Goal: Understand process/instructions: Learn how to perform a task or action

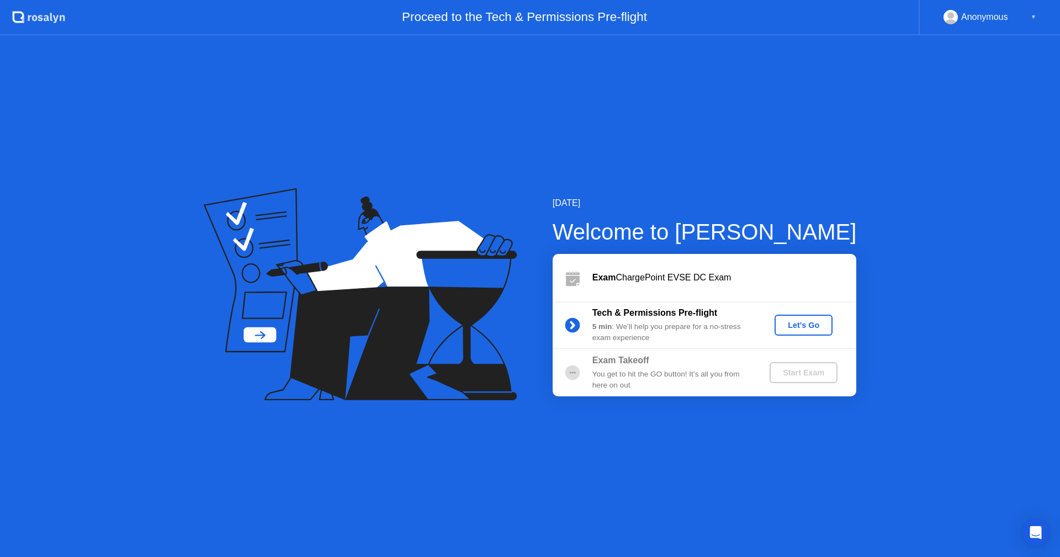
click at [818, 325] on div "Let's Go" at bounding box center [803, 325] width 49 height 9
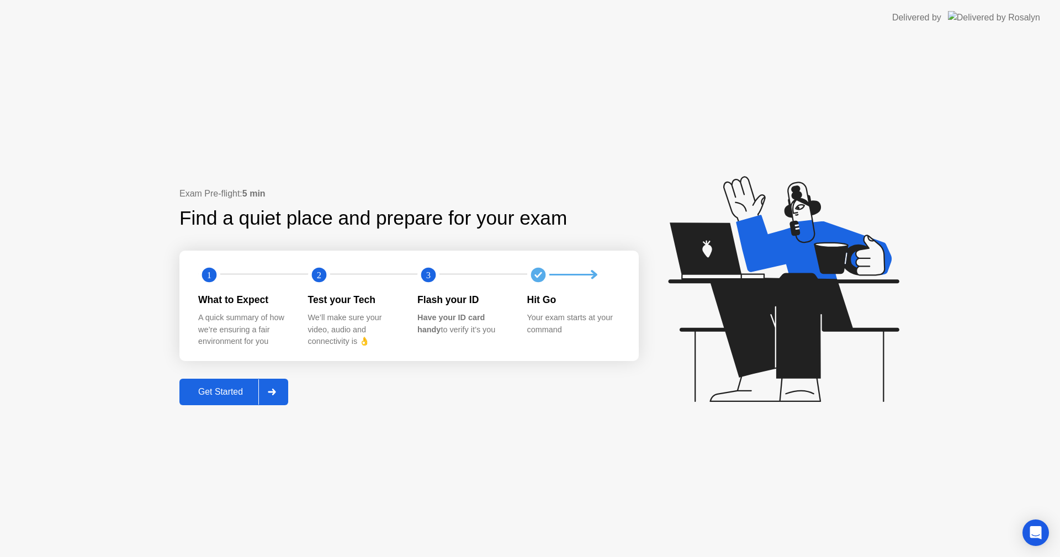
click at [205, 384] on button "Get Started" at bounding box center [233, 392] width 109 height 26
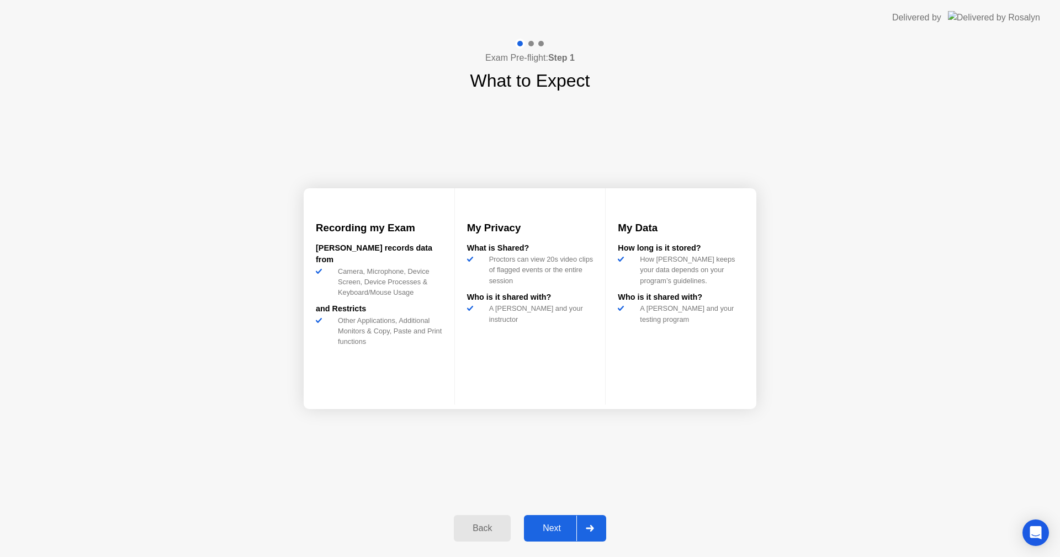
click at [529, 530] on div "Next" at bounding box center [551, 528] width 49 height 10
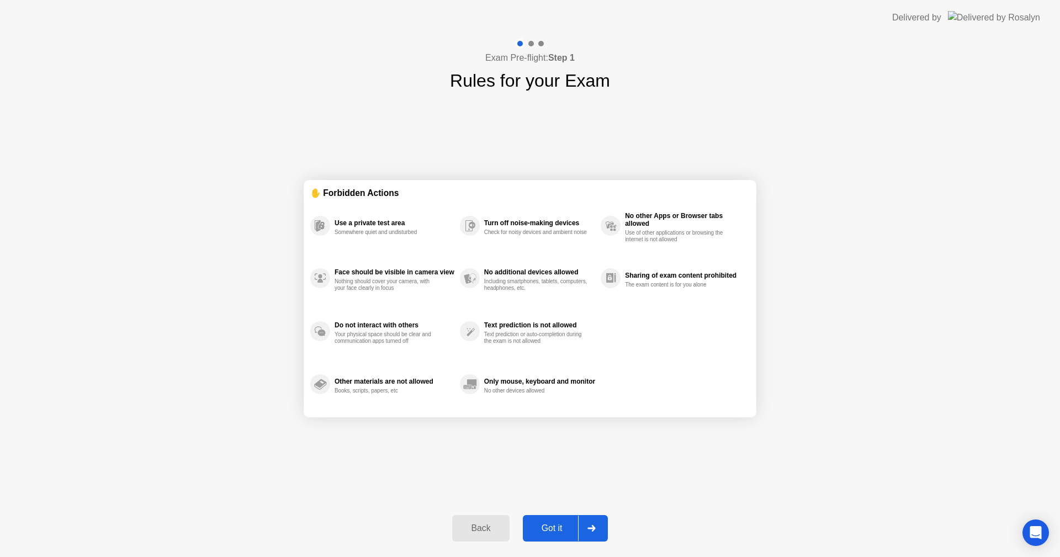
click at [551, 527] on div "Got it" at bounding box center [552, 528] width 52 height 10
select select "**********"
select select "*******"
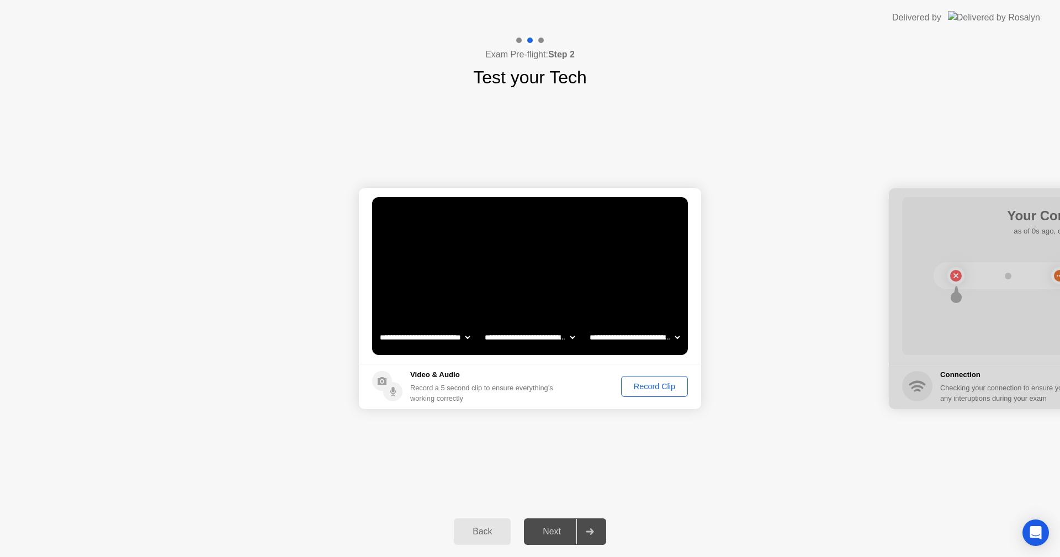
click at [670, 397] on footer "Video & Audio Record a 5 second clip to ensure everything’s working correctly R…" at bounding box center [530, 386] width 342 height 45
click at [646, 384] on div "Record Clip" at bounding box center [654, 386] width 59 height 9
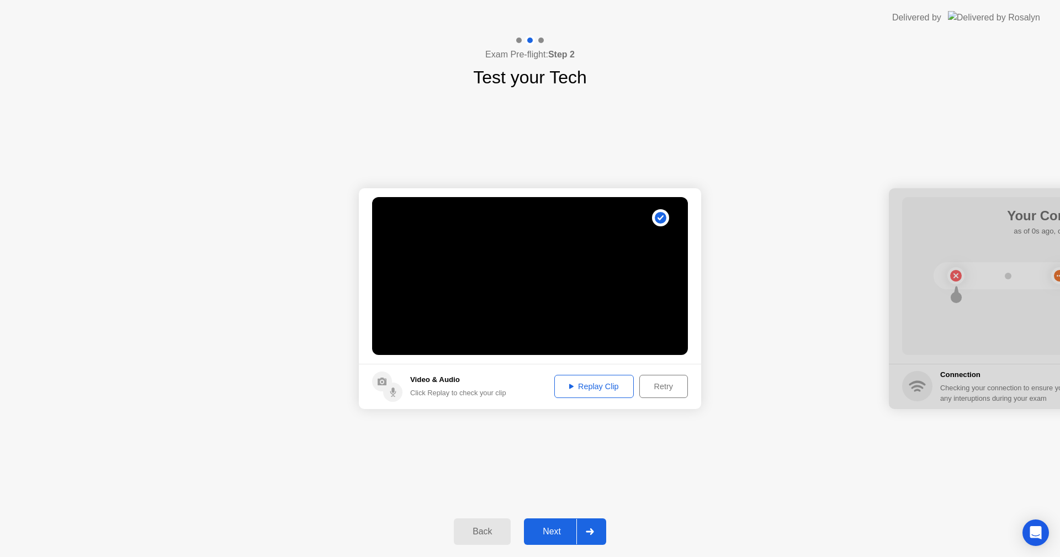
click at [604, 386] on div "Replay Clip" at bounding box center [594, 386] width 72 height 9
click at [563, 526] on div "Next" at bounding box center [551, 531] width 49 height 10
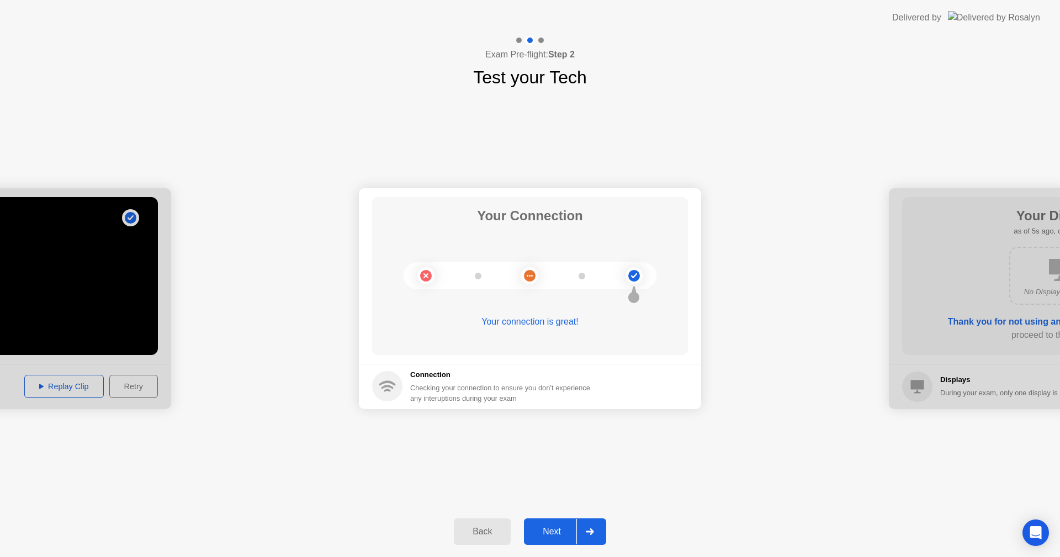
click at [549, 523] on button "Next" at bounding box center [565, 531] width 82 height 26
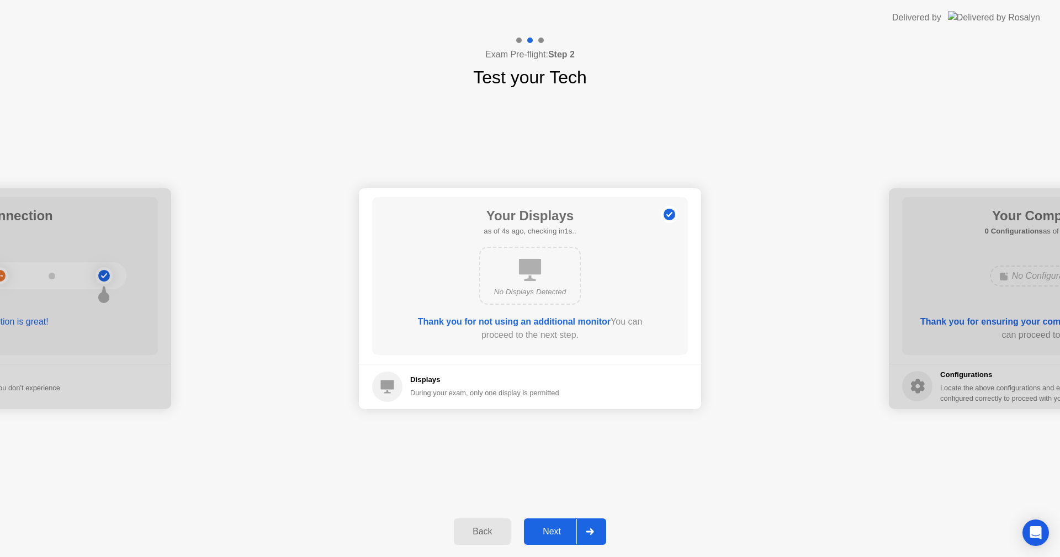
click at [557, 533] on div "Next" at bounding box center [551, 531] width 49 height 10
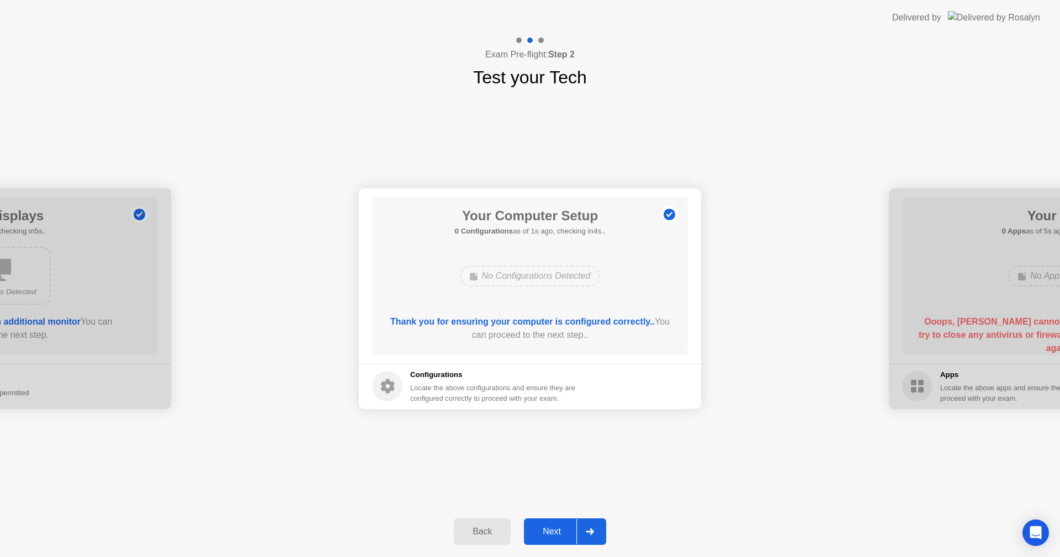
click at [557, 533] on div "Next" at bounding box center [551, 531] width 49 height 10
